Goal: Navigation & Orientation: Find specific page/section

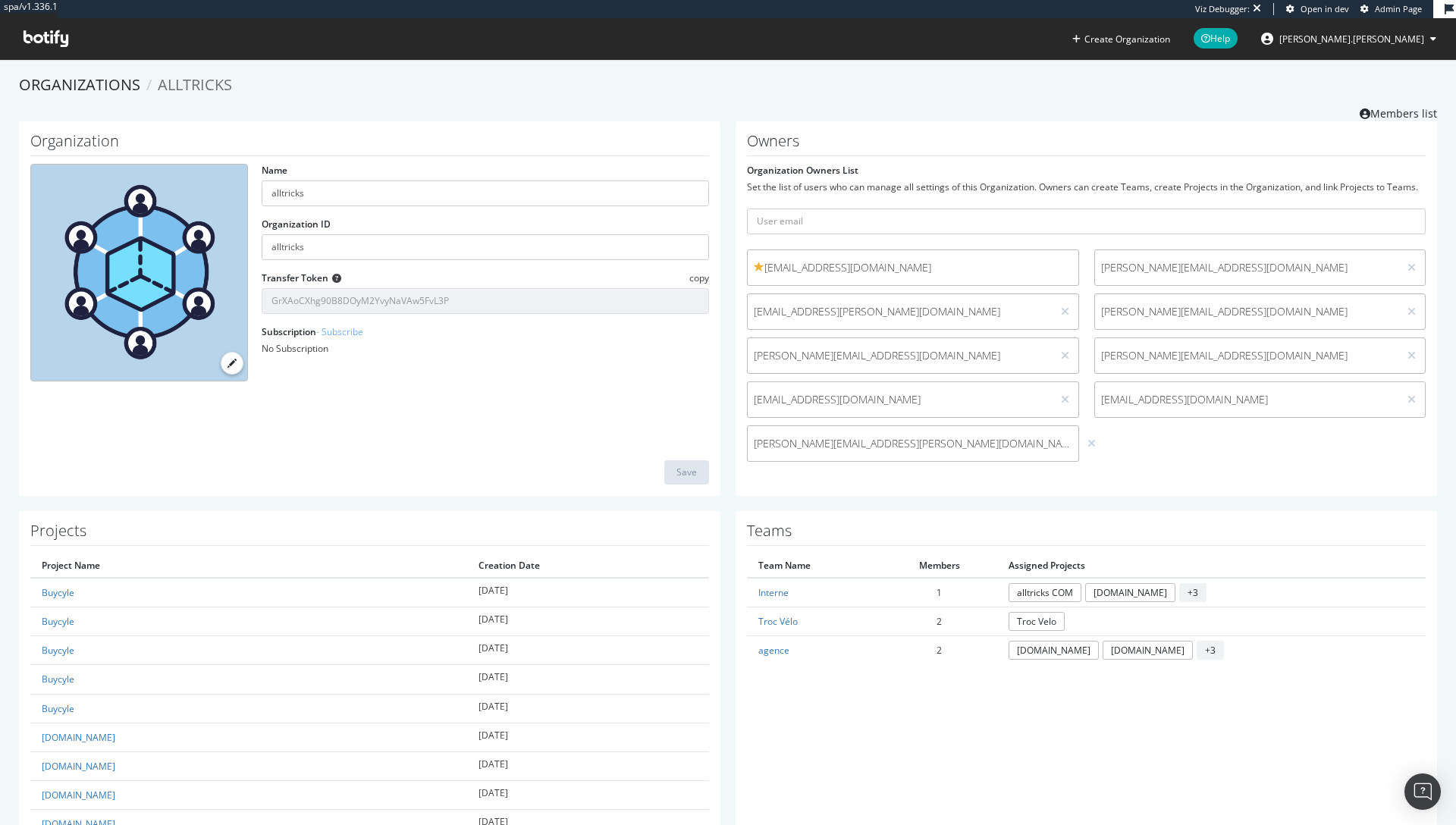
click at [203, 80] on span "alltricks" at bounding box center [195, 84] width 74 height 21
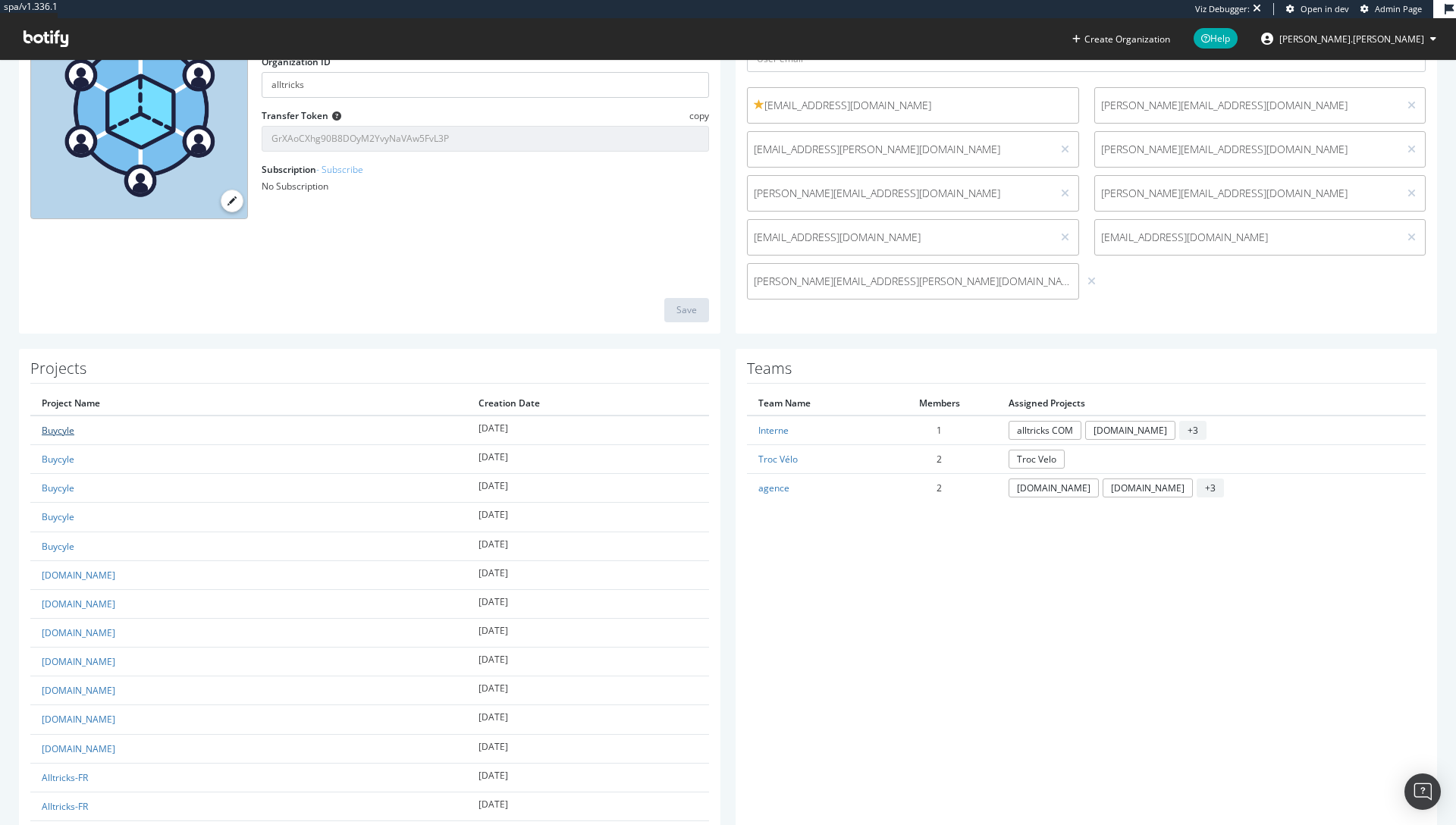
scroll to position [172, 0]
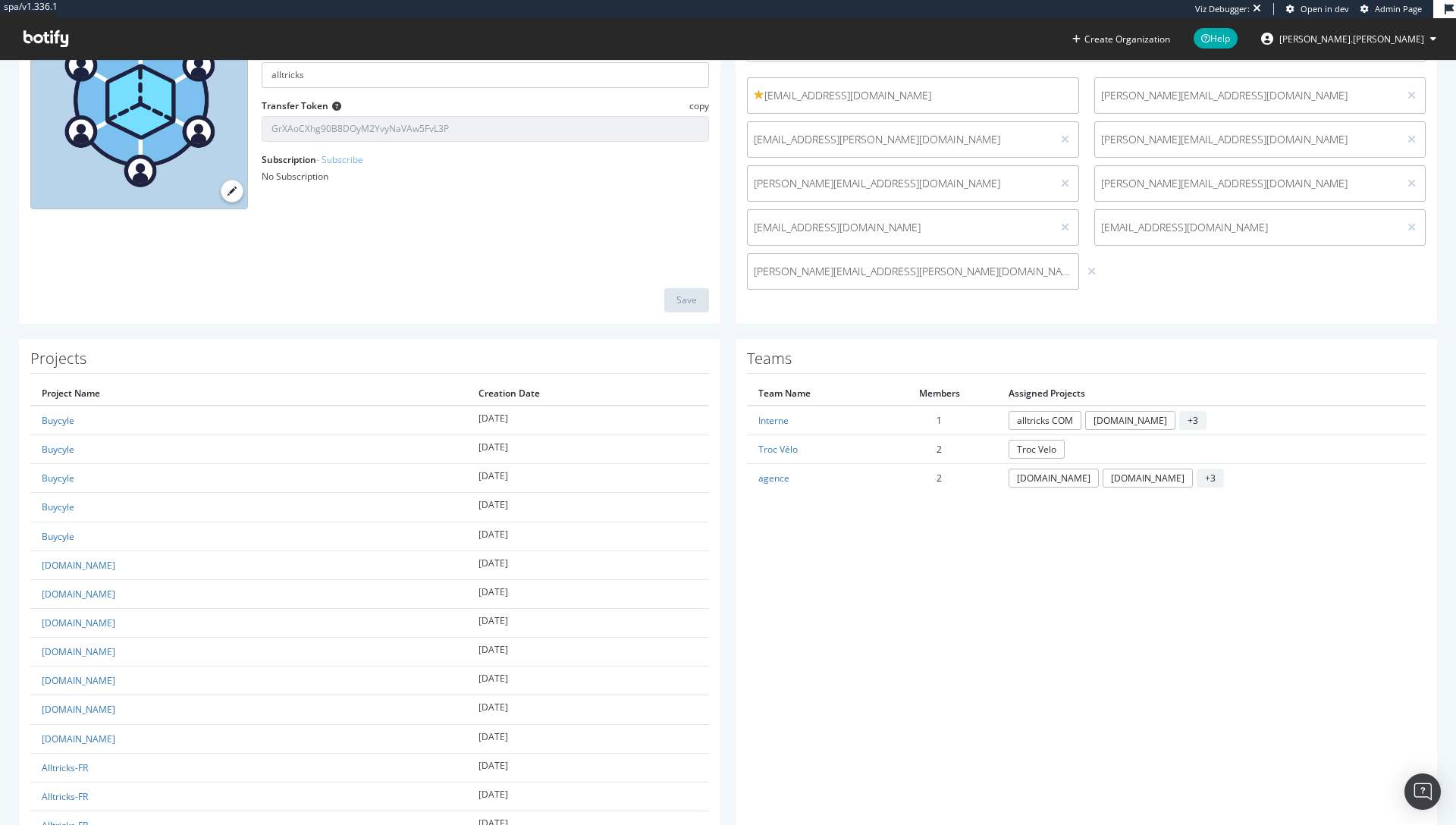
click at [54, 396] on th "Project Name" at bounding box center [249, 394] width 437 height 25
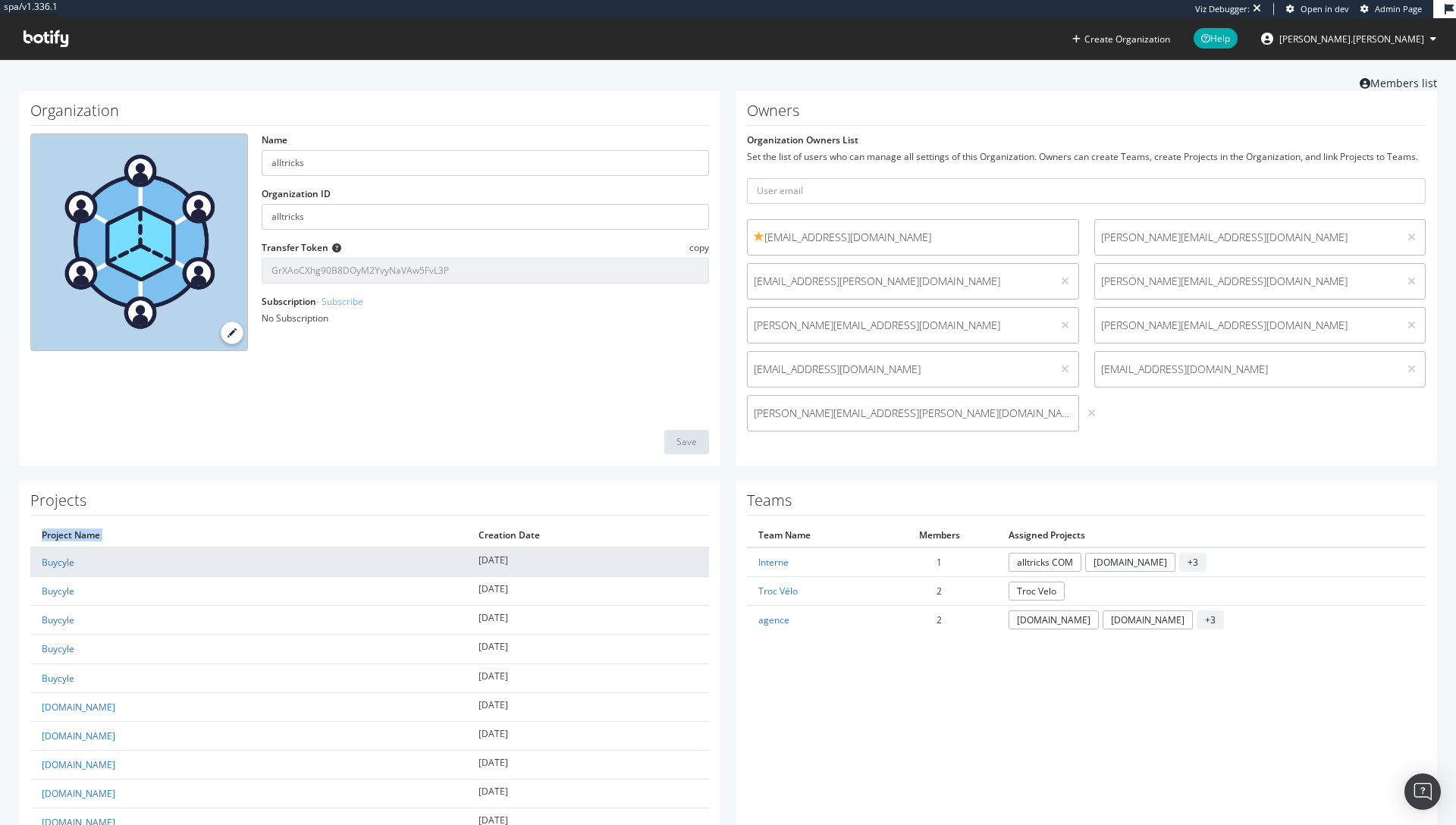
scroll to position [125, 0]
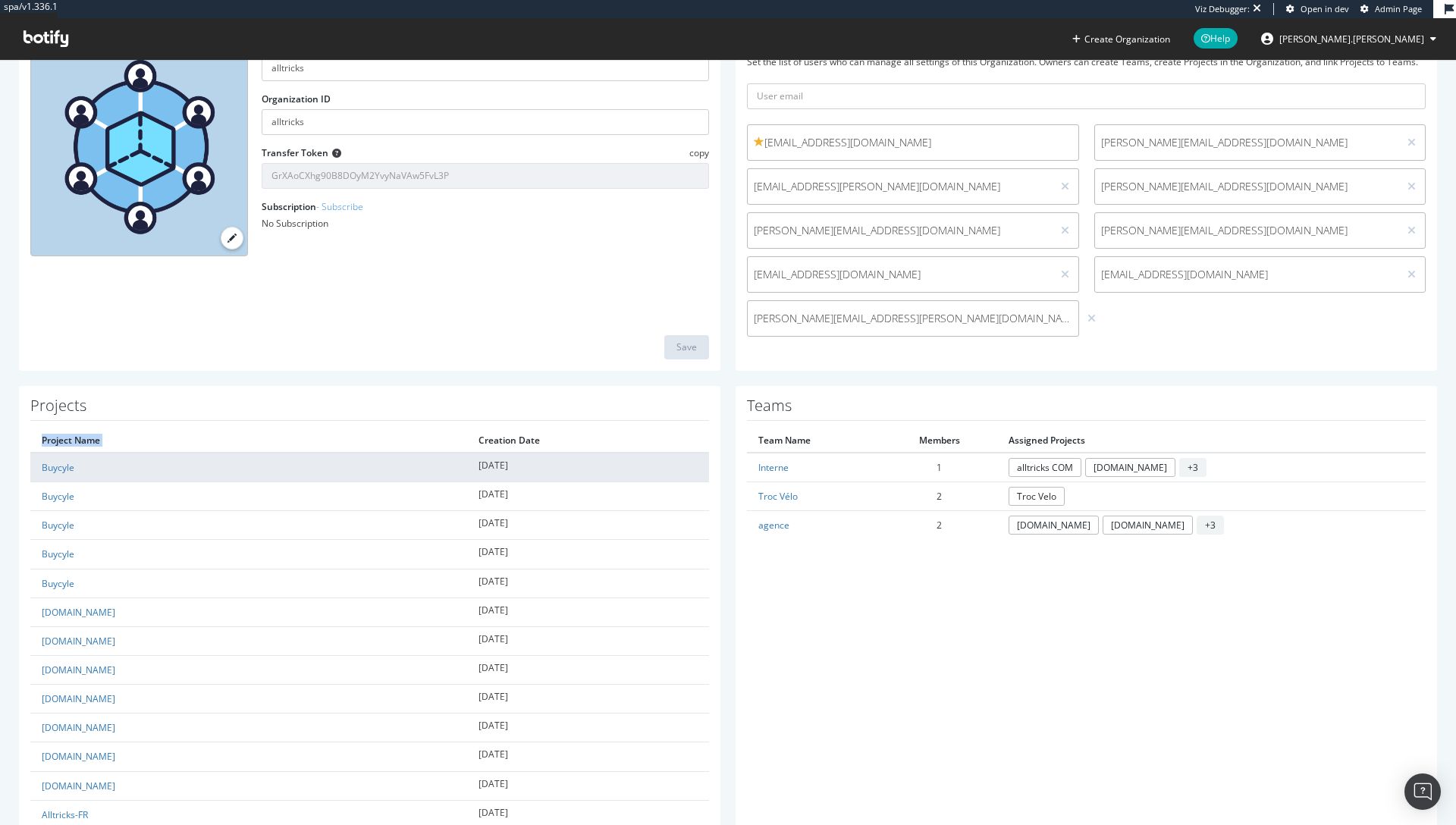
drag, startPoint x: 481, startPoint y: 468, endPoint x: 550, endPoint y: 469, distance: 69.0
click at [550, 469] on td "2025-08-01" at bounding box center [588, 467] width 242 height 30
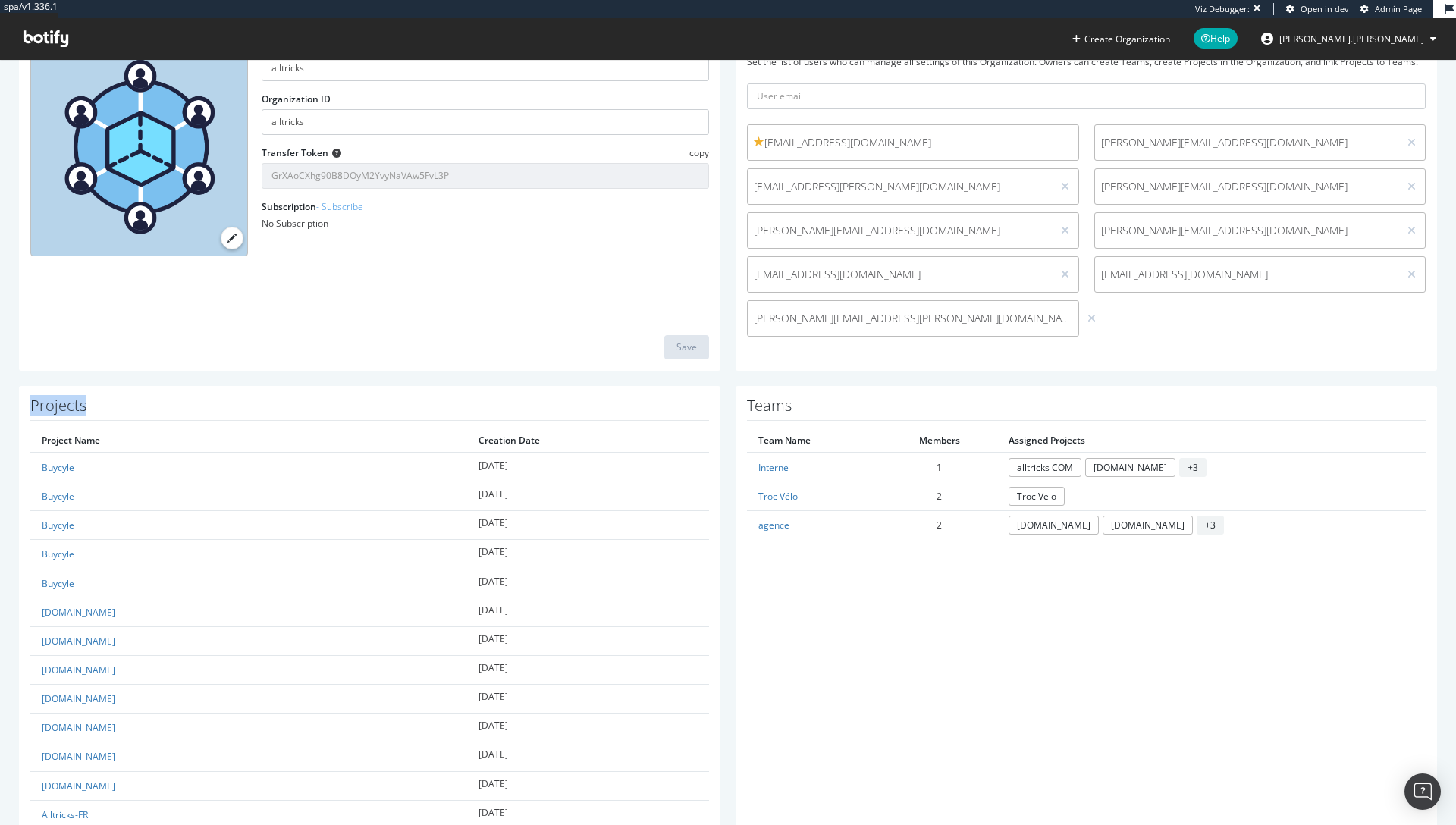
drag, startPoint x: 33, startPoint y: 404, endPoint x: 143, endPoint y: 408, distance: 110.1
click at [143, 408] on h1 "Projects" at bounding box center [370, 409] width 678 height 24
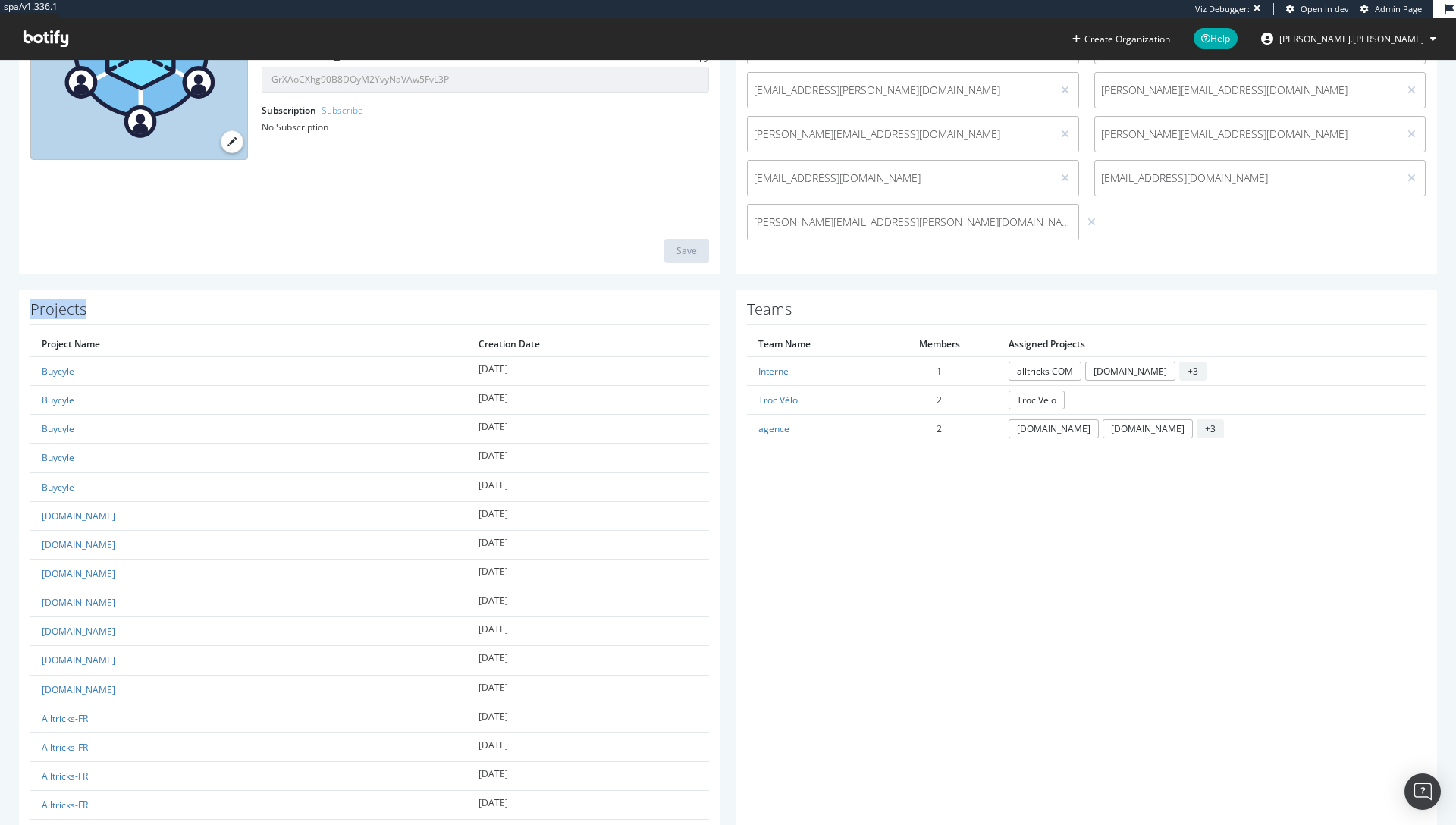
scroll to position [324, 0]
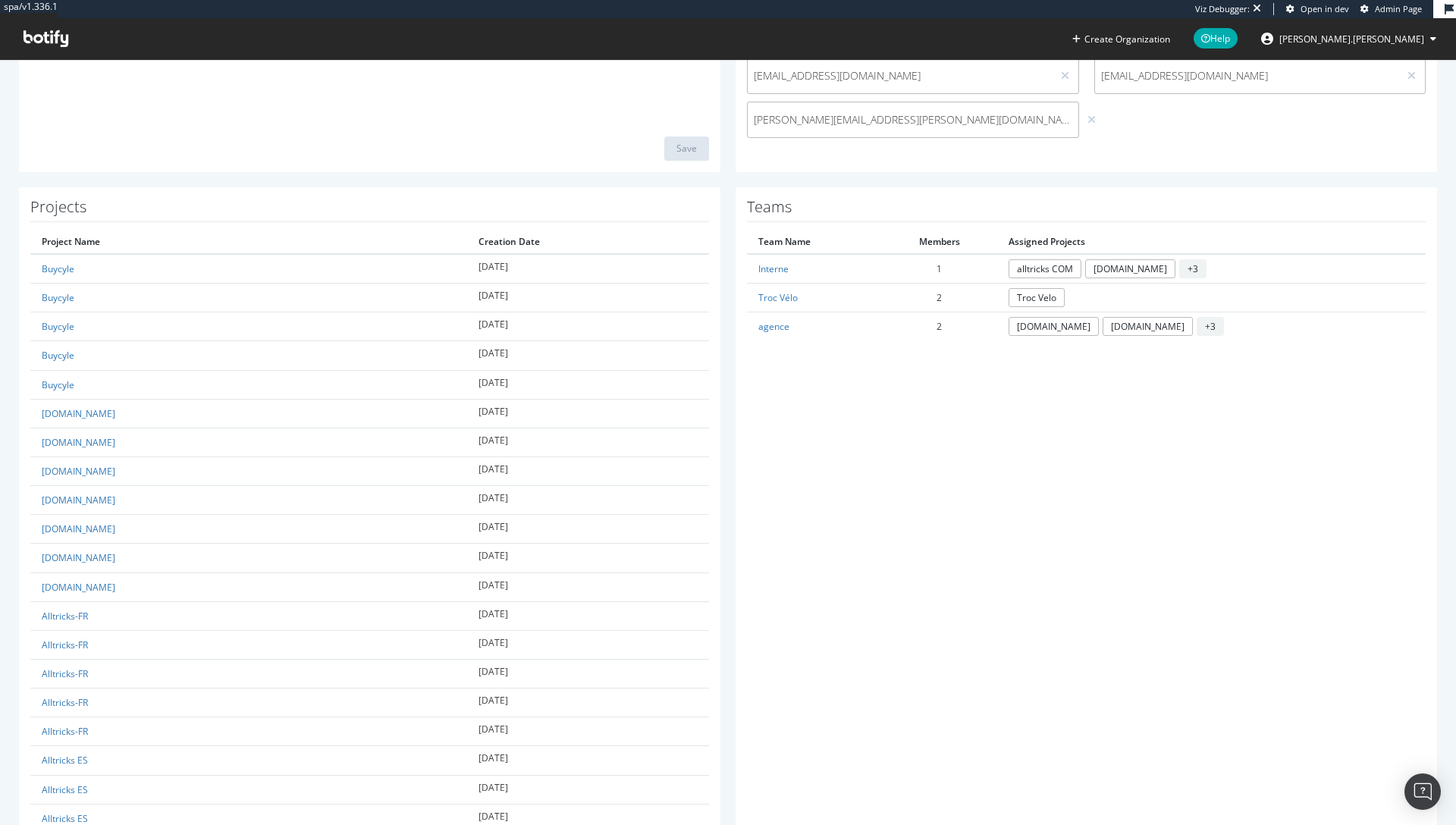
click at [171, 243] on th "Project Name" at bounding box center [249, 242] width 437 height 25
drag, startPoint x: 27, startPoint y: 208, endPoint x: 138, endPoint y: 212, distance: 111.1
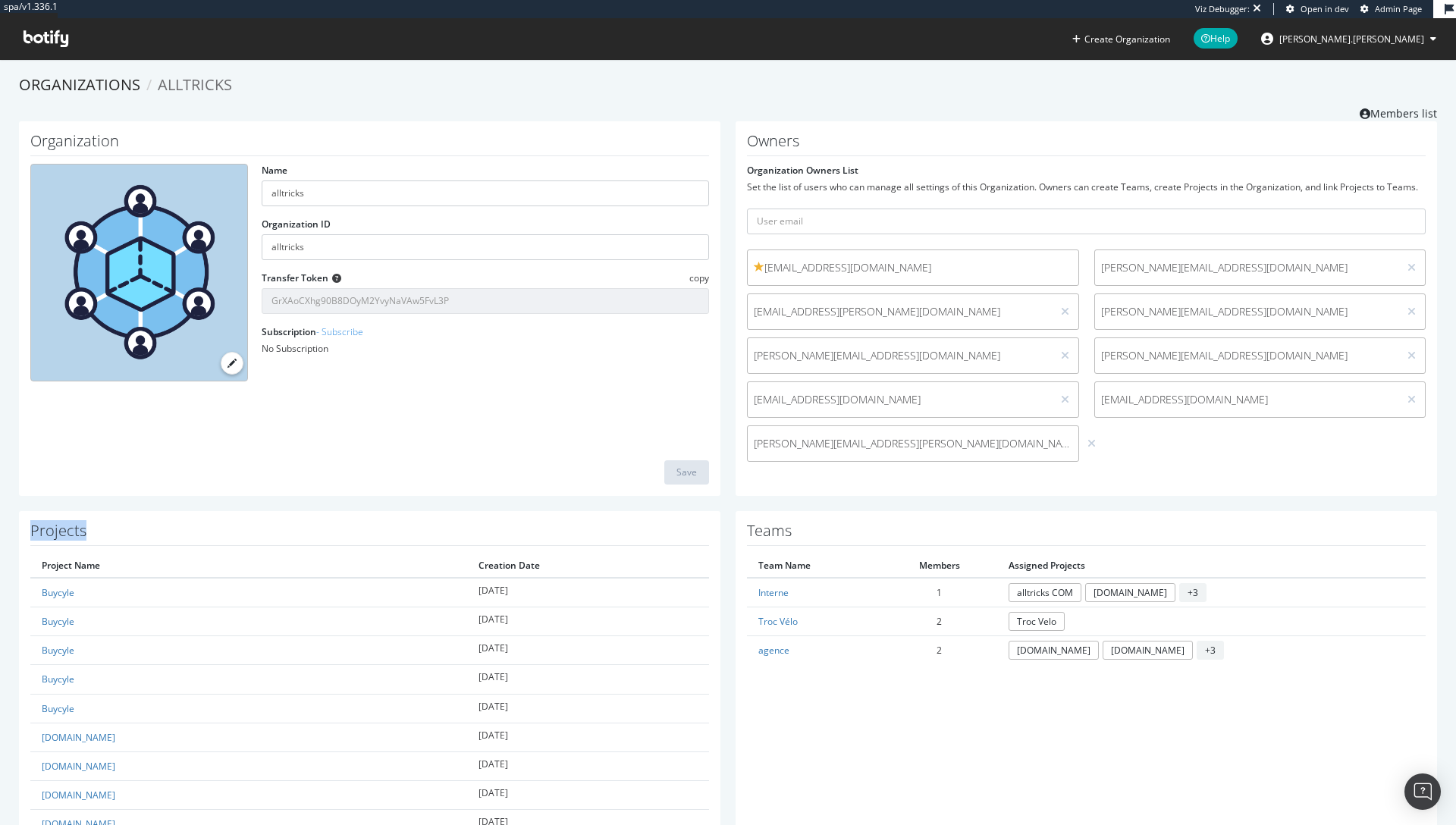
click at [49, 45] on icon at bounding box center [46, 39] width 45 height 17
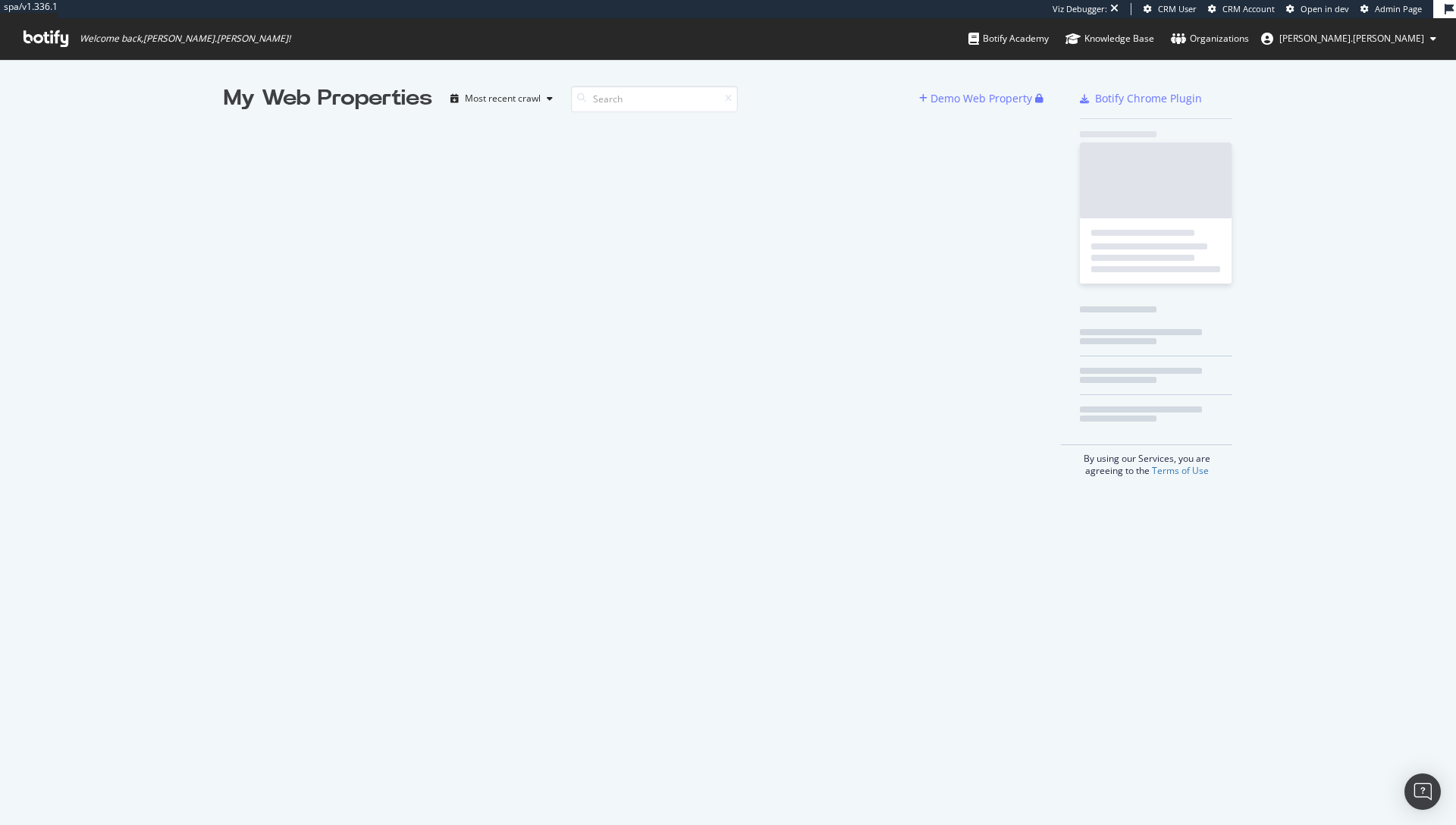
scroll to position [813, 1433]
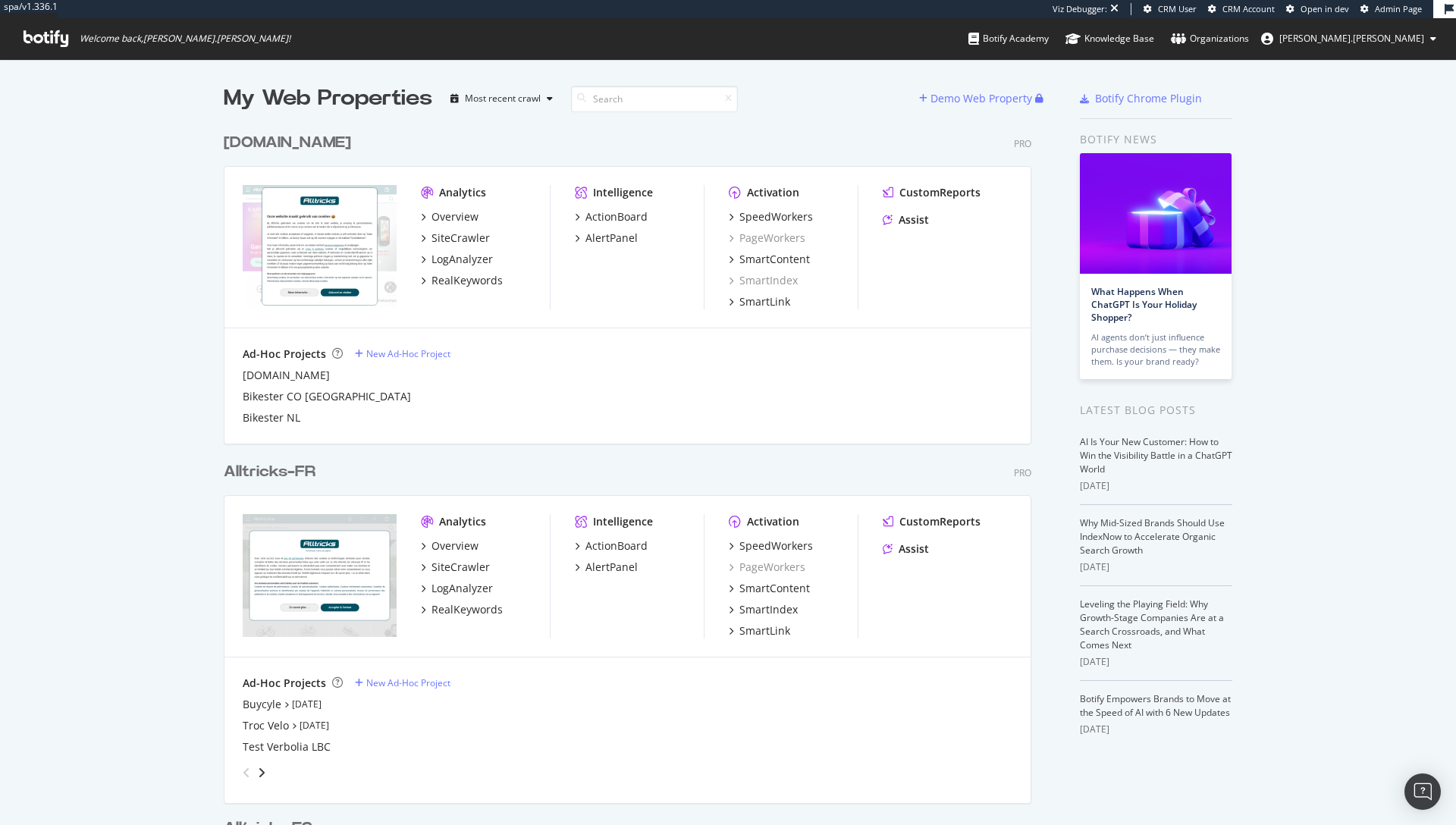
click at [280, 478] on div "Alltricks-FR" at bounding box center [269, 472] width 92 height 22
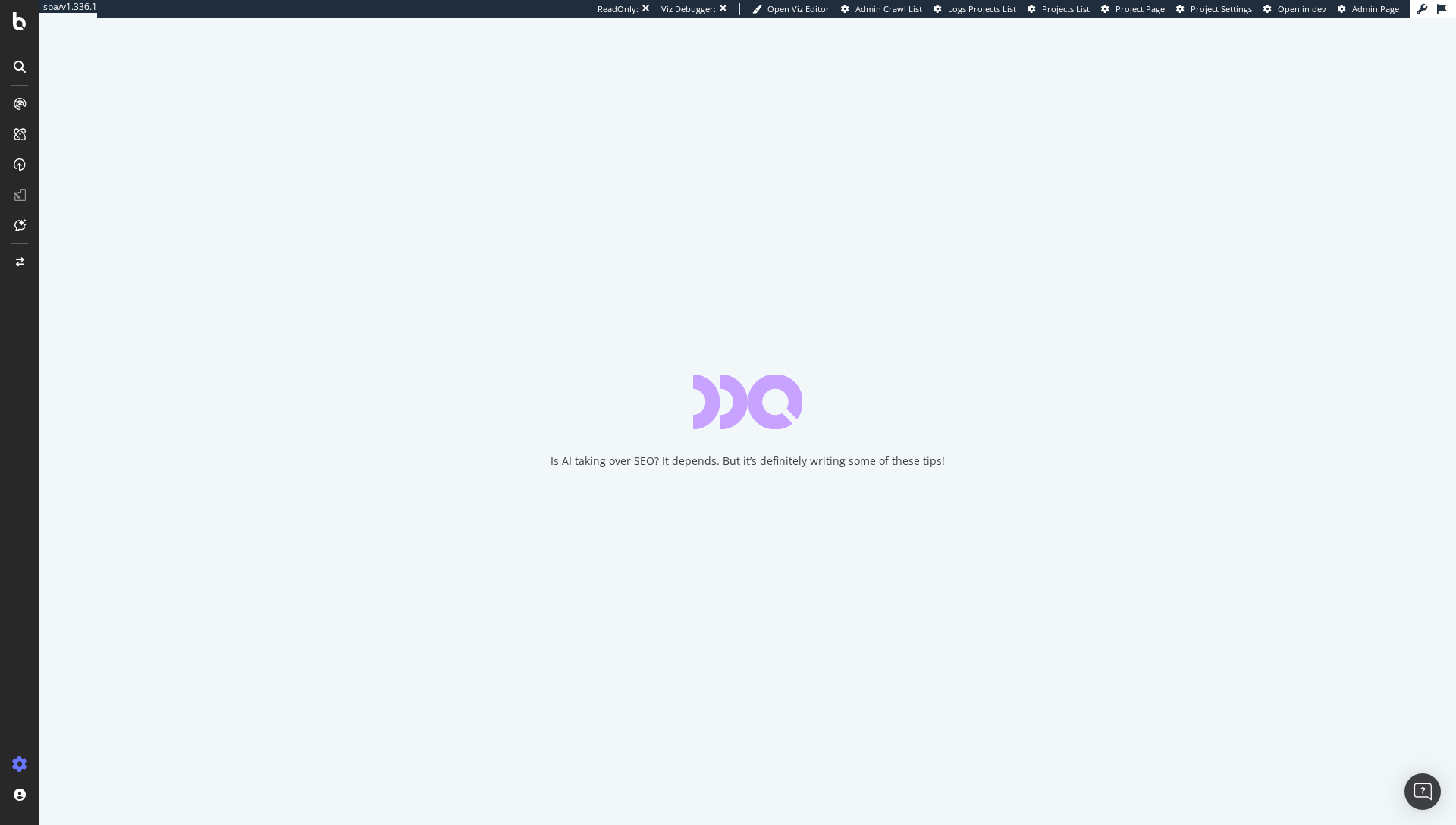
click at [1135, 6] on span "Project Page" at bounding box center [1140, 8] width 49 height 12
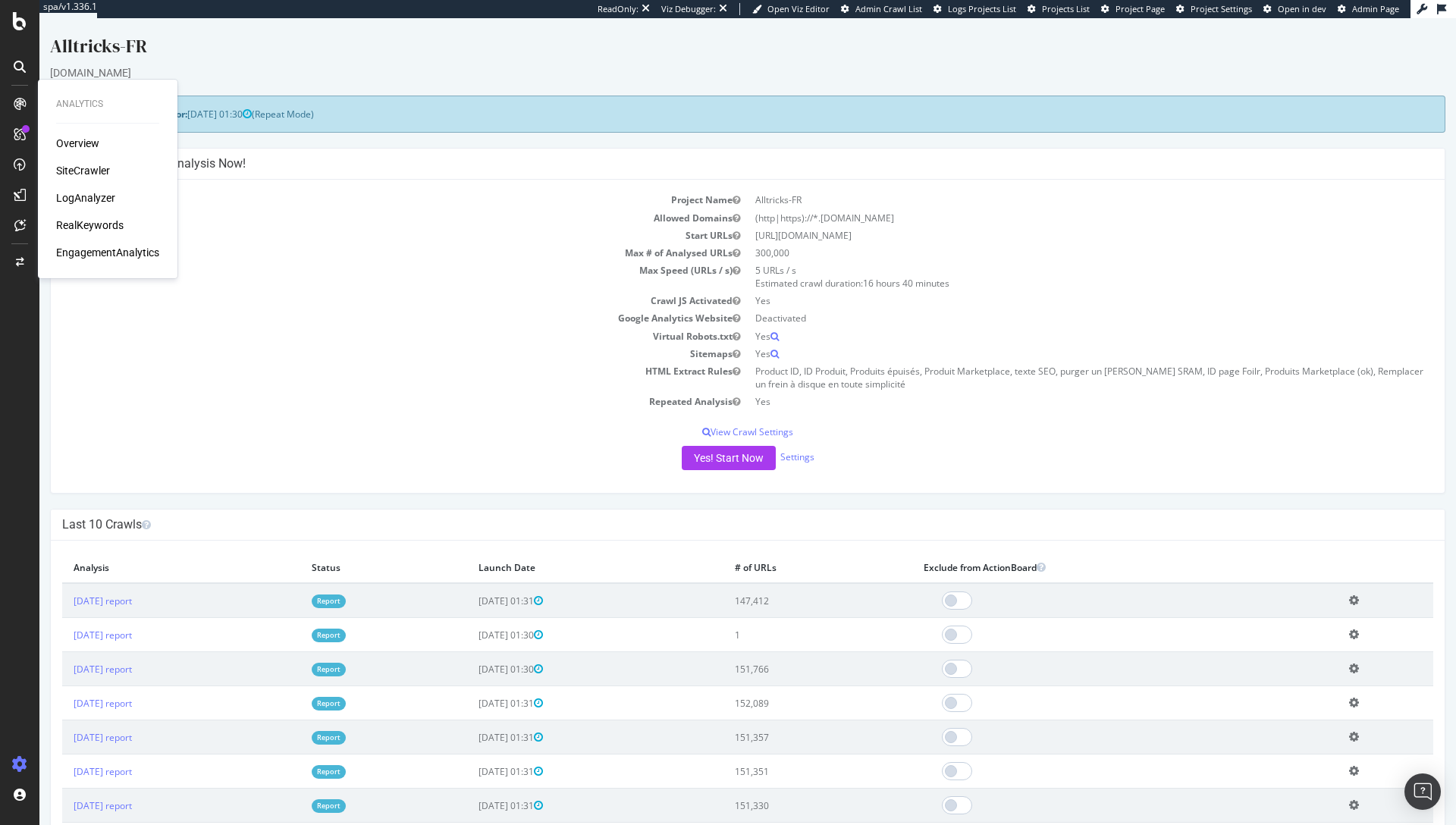
click at [77, 197] on div "LogAnalyzer" at bounding box center [85, 198] width 59 height 15
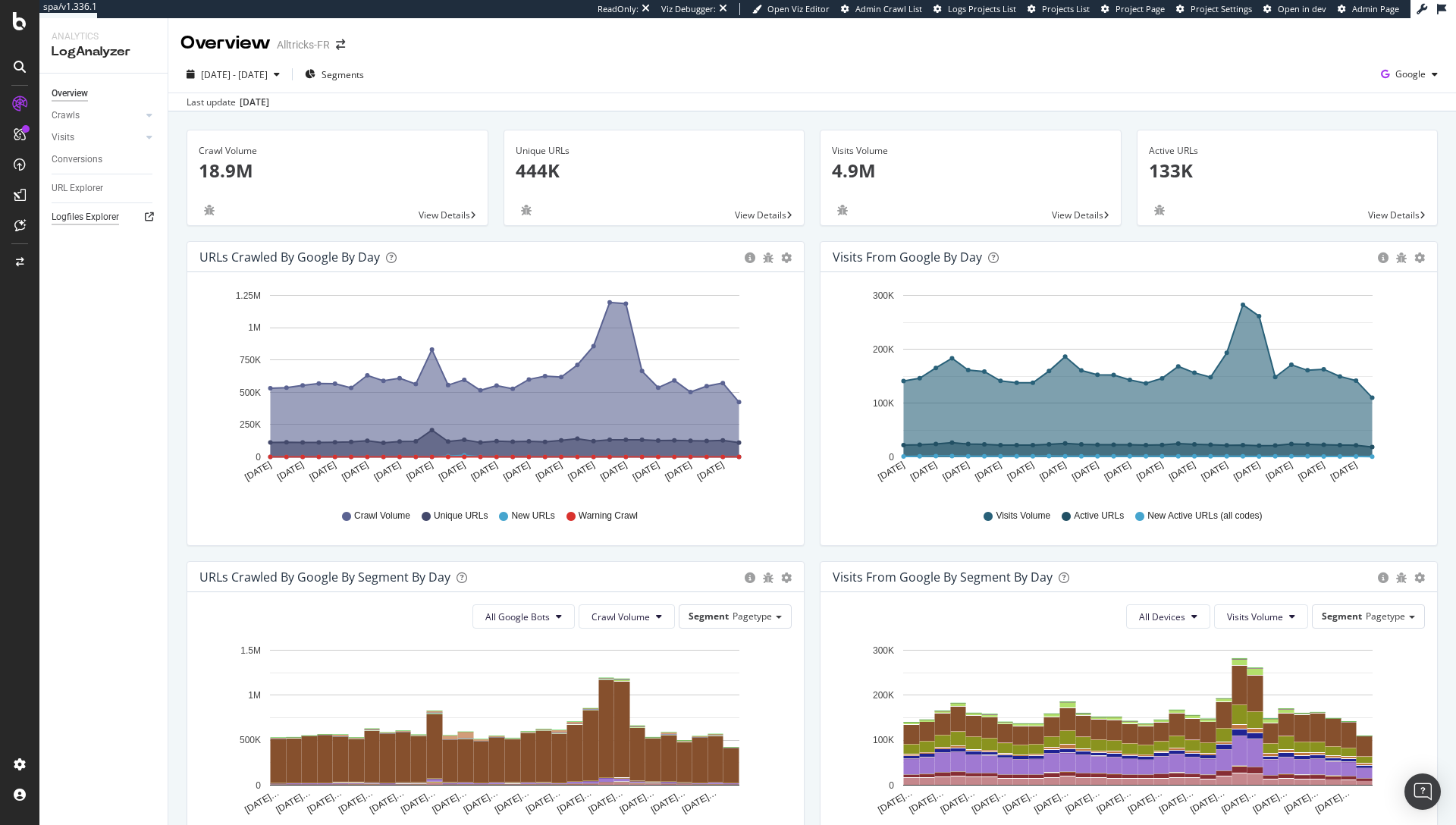
click at [89, 218] on div "Logfiles Explorer" at bounding box center [85, 217] width 68 height 16
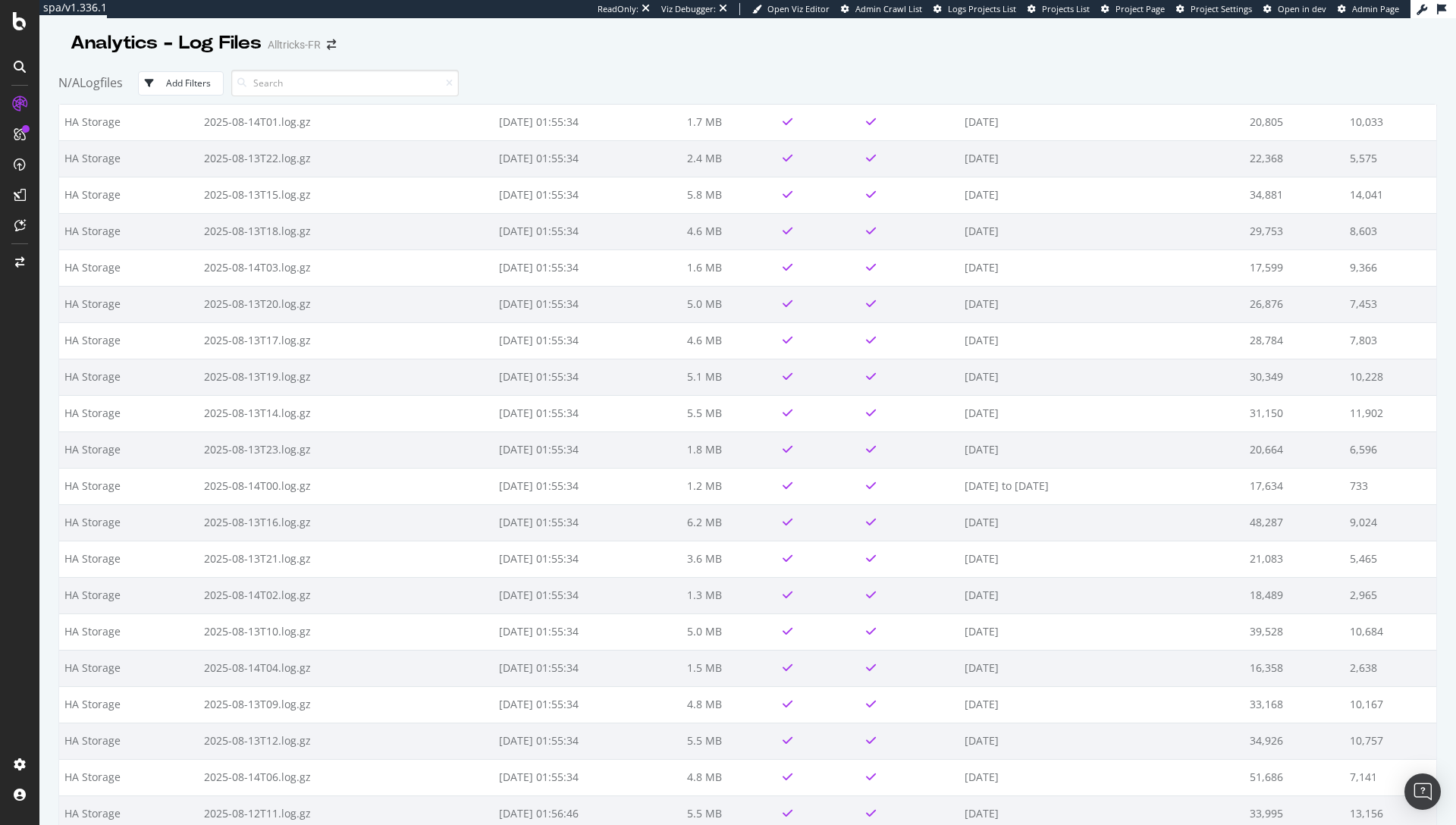
scroll to position [2411, 0]
click at [1127, 10] on span "Project Page" at bounding box center [1140, 8] width 49 height 12
